Goal: Task Accomplishment & Management: Manage account settings

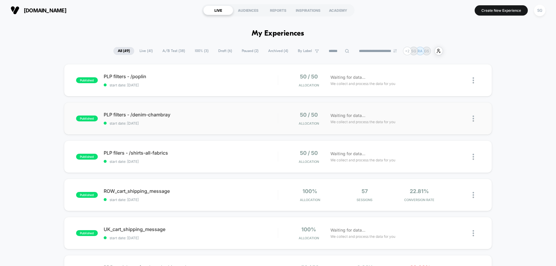
click at [474, 119] on img at bounding box center [473, 118] width 1 height 6
click at [439, 153] on div "Archive" at bounding box center [443, 152] width 53 height 13
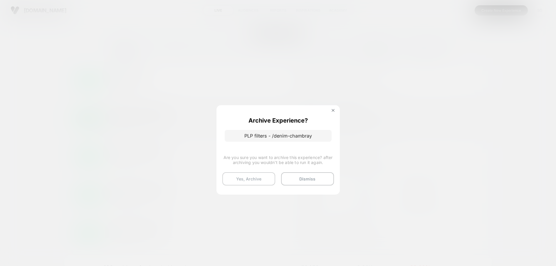
click at [259, 180] on button "Yes, Archive" at bounding box center [248, 178] width 53 height 13
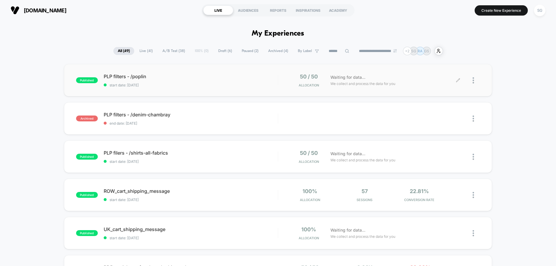
click at [472, 83] on div at bounding box center [469, 80] width 22 height 14
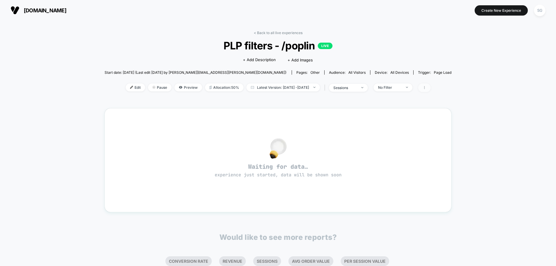
click at [426, 88] on icon at bounding box center [425, 88] width 4 height 4
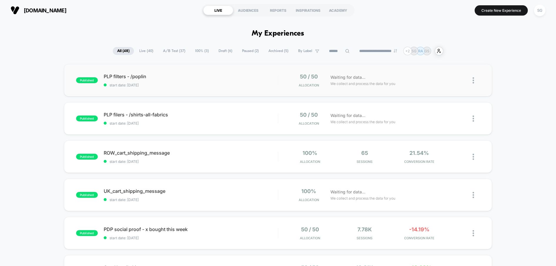
click at [473, 83] on img at bounding box center [473, 80] width 1 height 6
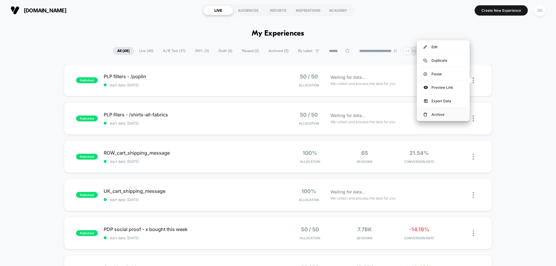
click at [436, 115] on div "Archive" at bounding box center [443, 114] width 53 height 13
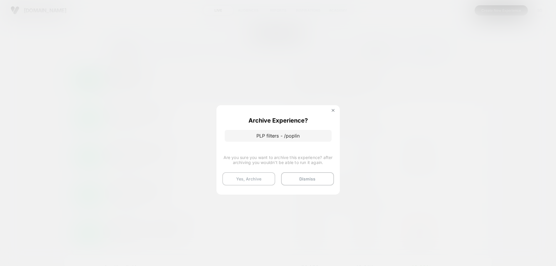
click at [260, 179] on button "Yes, Archive" at bounding box center [248, 178] width 53 height 13
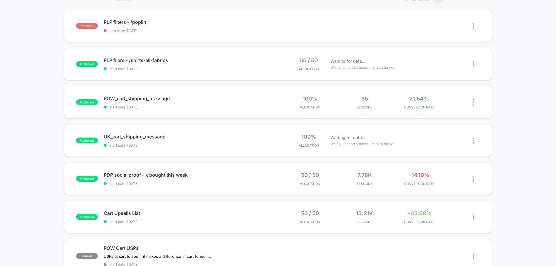
scroll to position [57, 0]
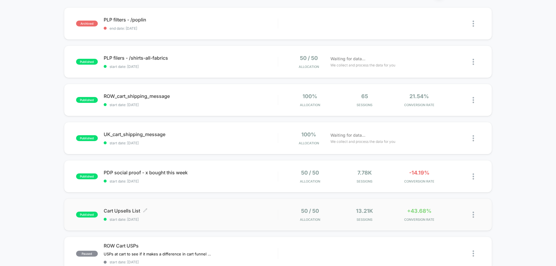
click at [260, 214] on div "Cart Upsells List Click to edit experience details Click to edit experience det…" at bounding box center [191, 215] width 174 height 14
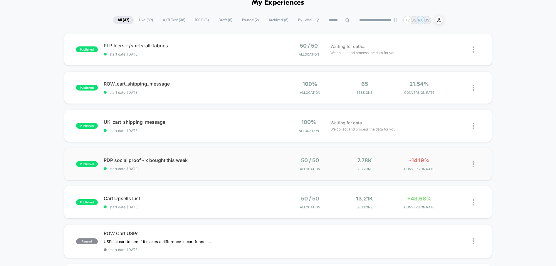
scroll to position [31, 0]
click at [223, 167] on span "start date: [DATE]" at bounding box center [191, 168] width 174 height 4
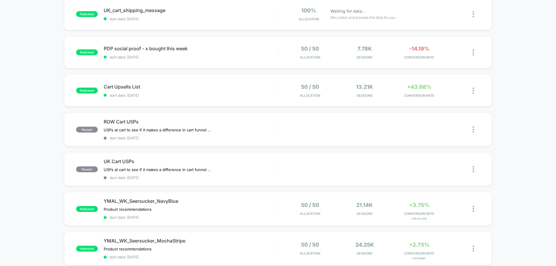
scroll to position [160, 0]
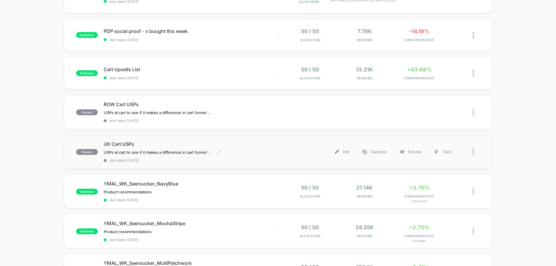
click at [143, 143] on span "UK Cart USPs" at bounding box center [191, 144] width 174 height 6
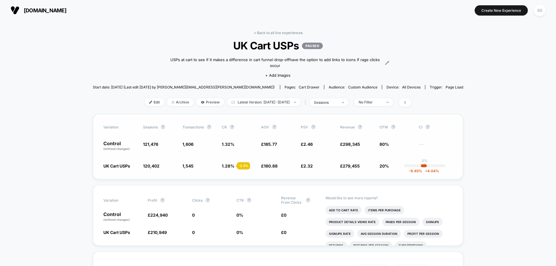
click at [421, 167] on div "-9.45 % + 4.04 %" at bounding box center [424, 165] width 6 height 3
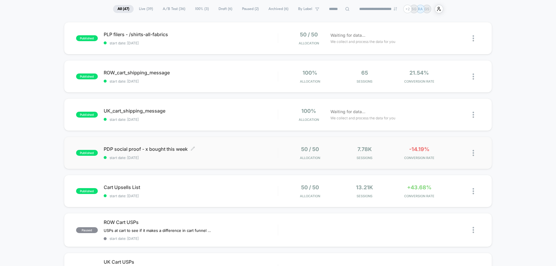
scroll to position [45, 0]
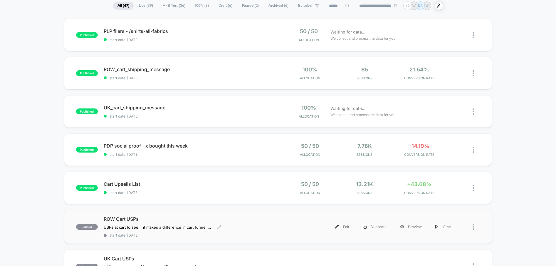
click at [176, 216] on span "ROW Cart USPs" at bounding box center [191, 219] width 174 height 6
